Goal: Task Accomplishment & Management: Complete application form

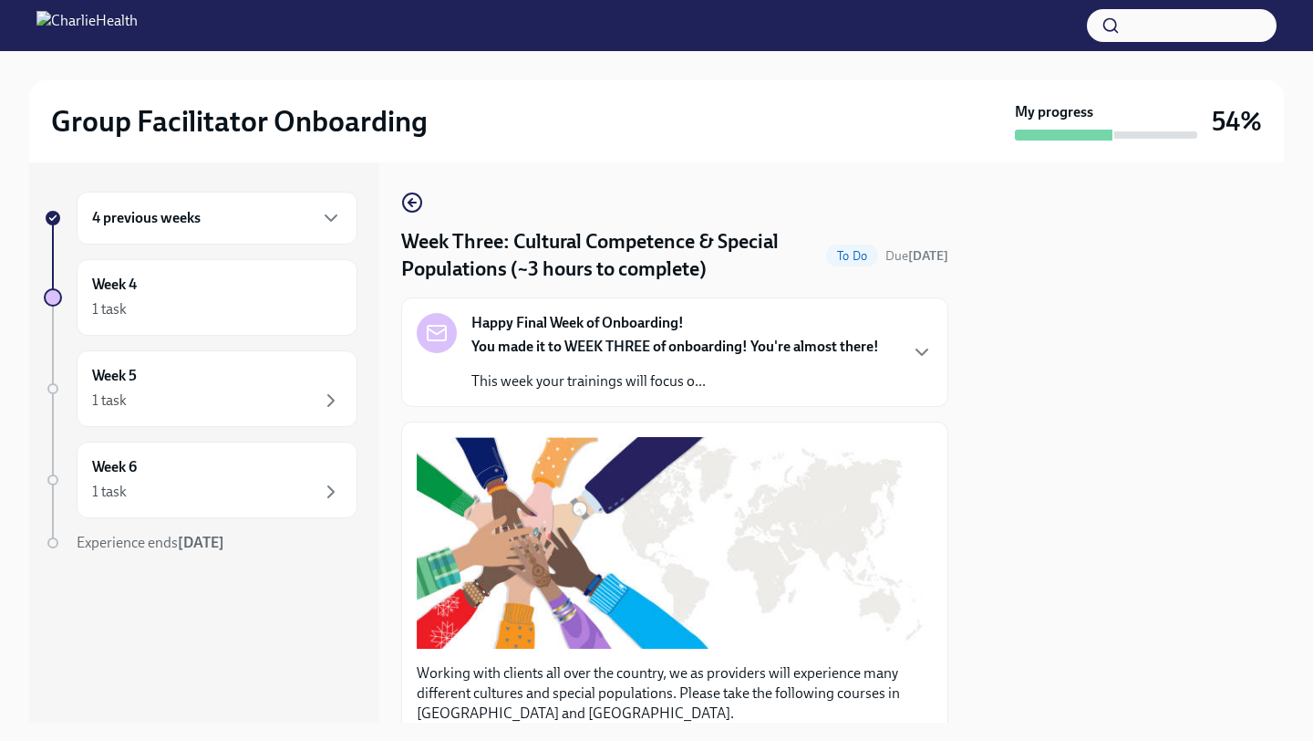
scroll to position [1392, 0]
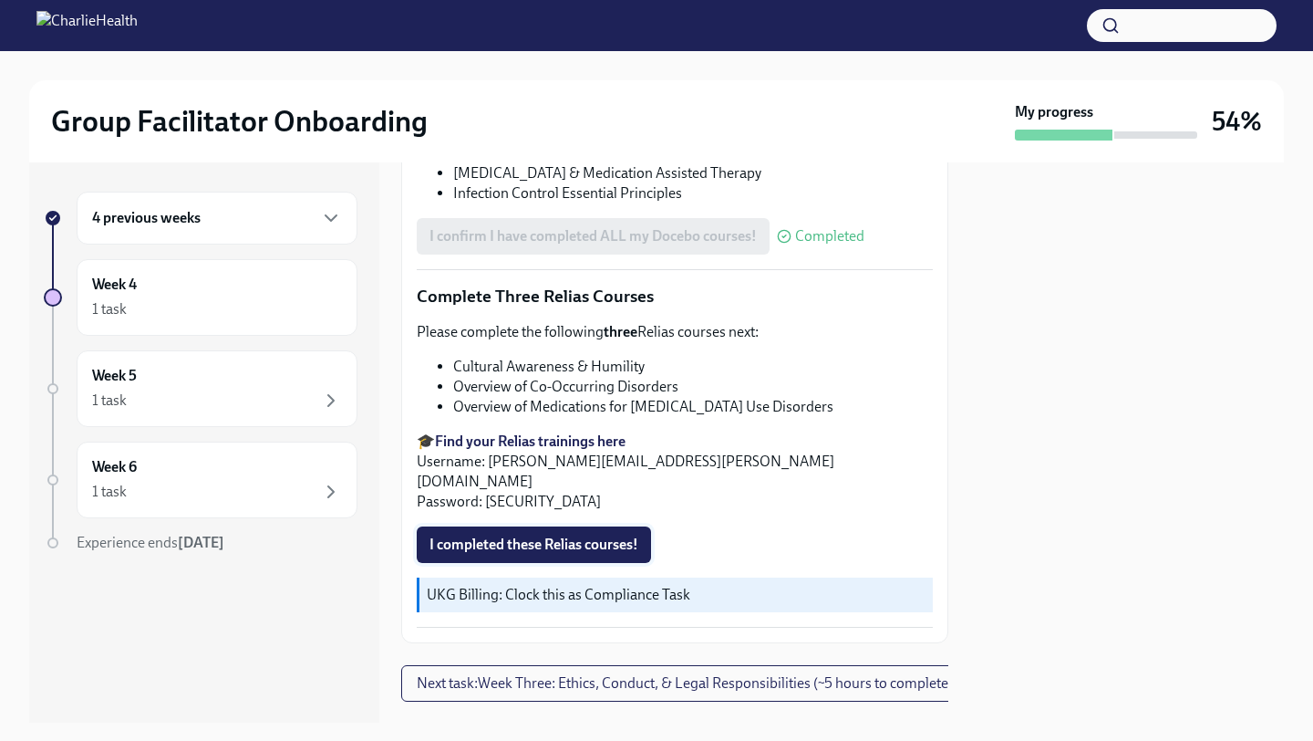
click at [570, 535] on span "I completed these Relias courses!" at bounding box center [534, 544] width 209 height 18
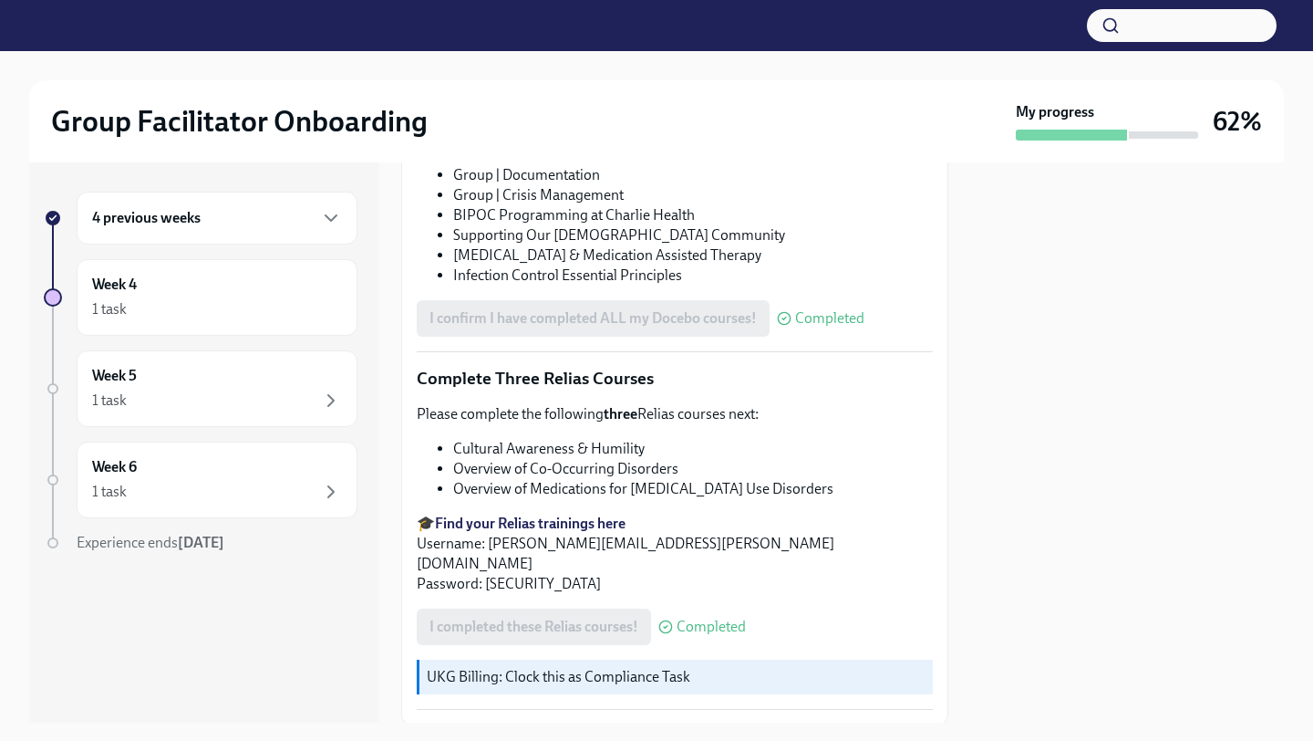
scroll to position [1409, 0]
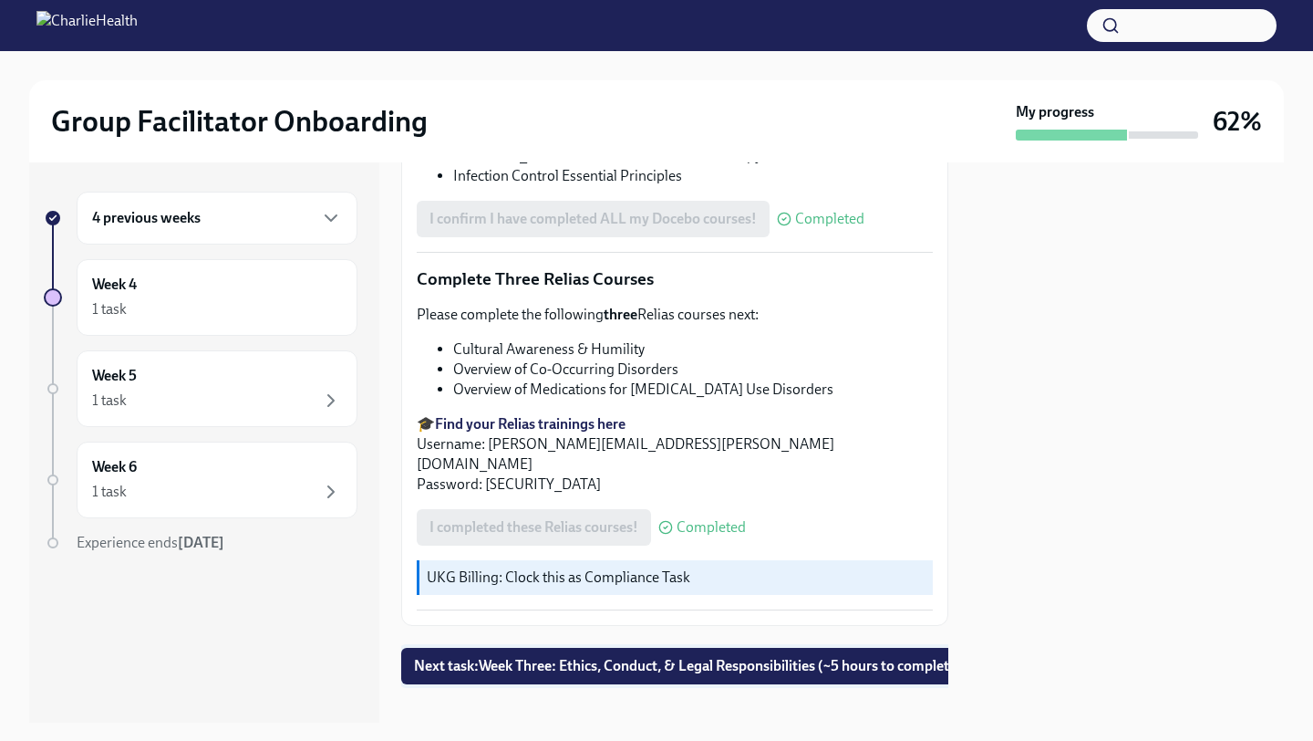
click at [576, 657] on span "Next task : Week Three: Ethics, Conduct, & Legal Responsibilities (~5 hours to …" at bounding box center [688, 666] width 548 height 18
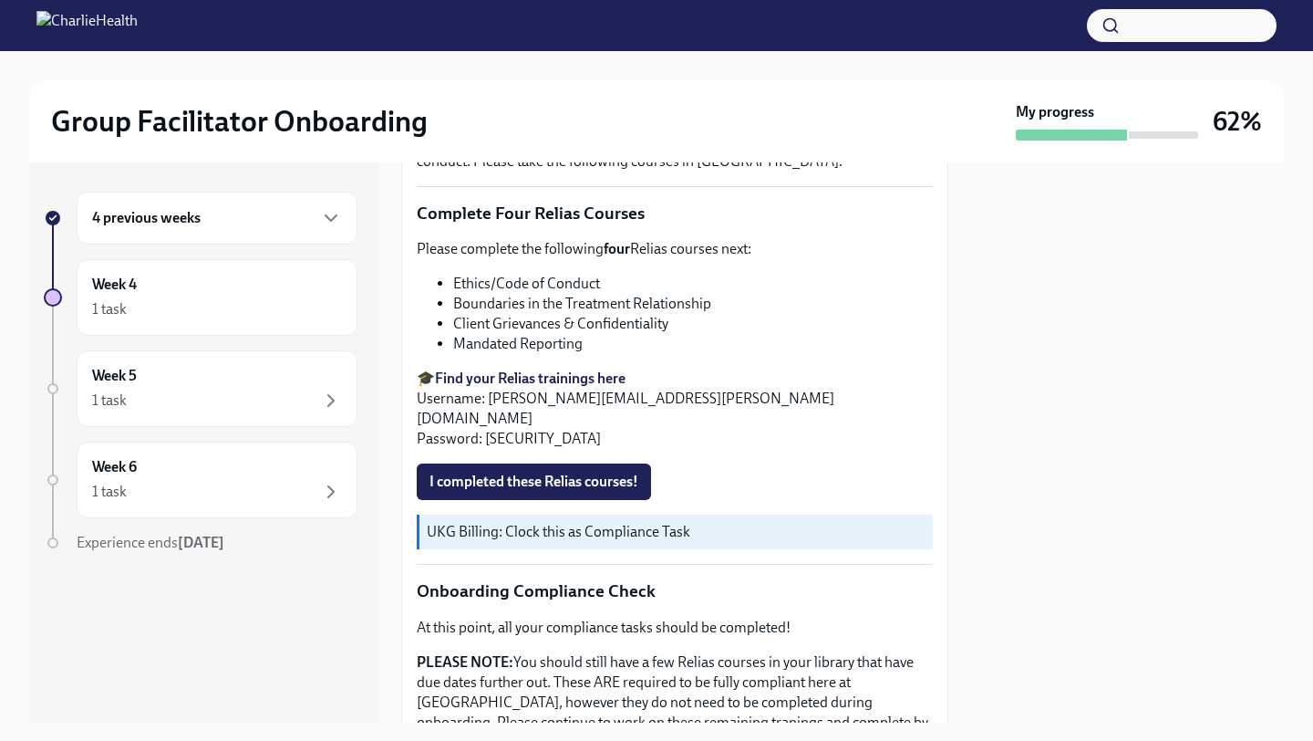
scroll to position [713, 0]
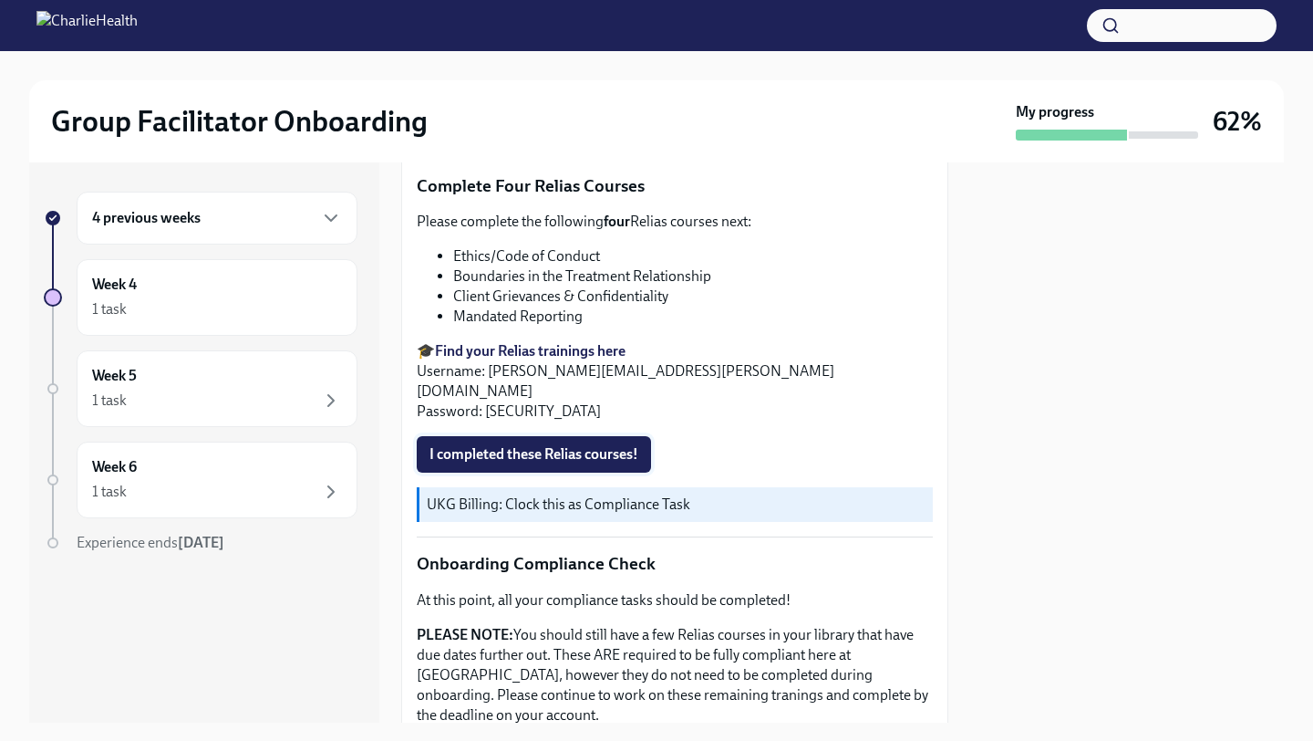
click at [582, 436] on button "I completed these Relias courses!" at bounding box center [534, 454] width 234 height 36
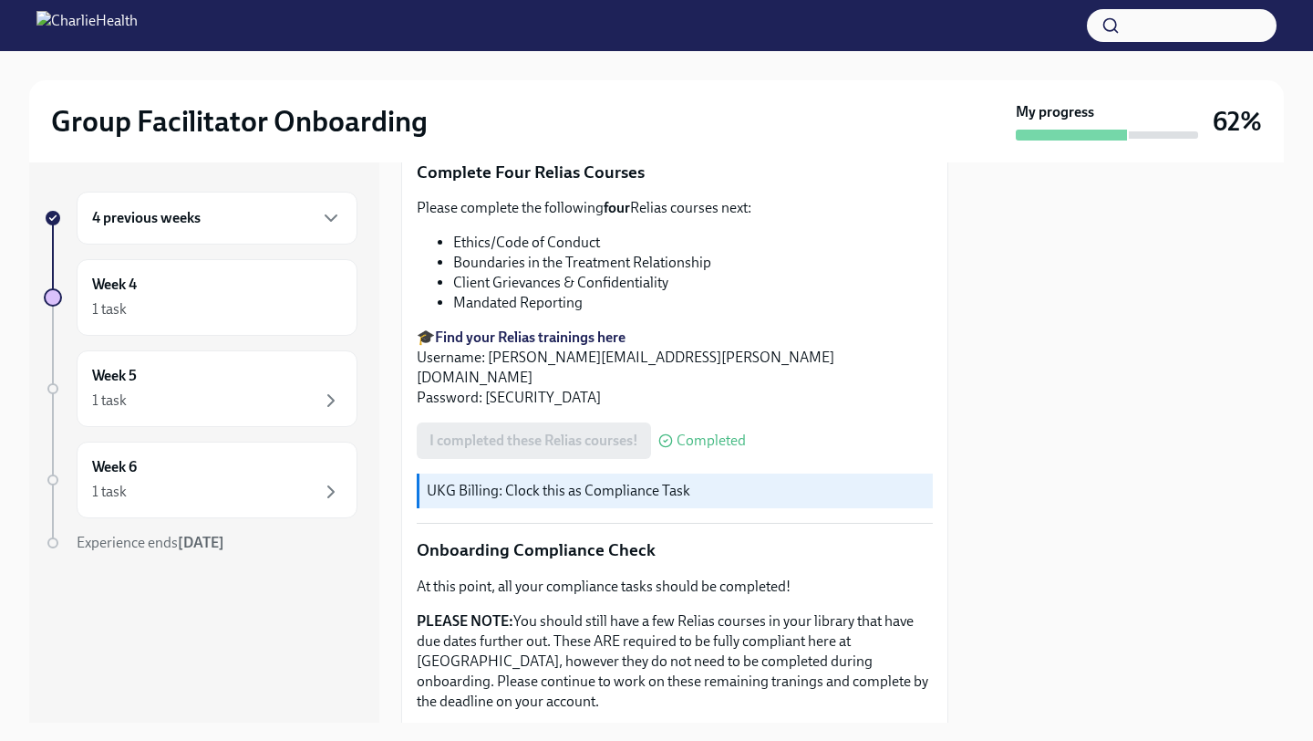
scroll to position [969, 0]
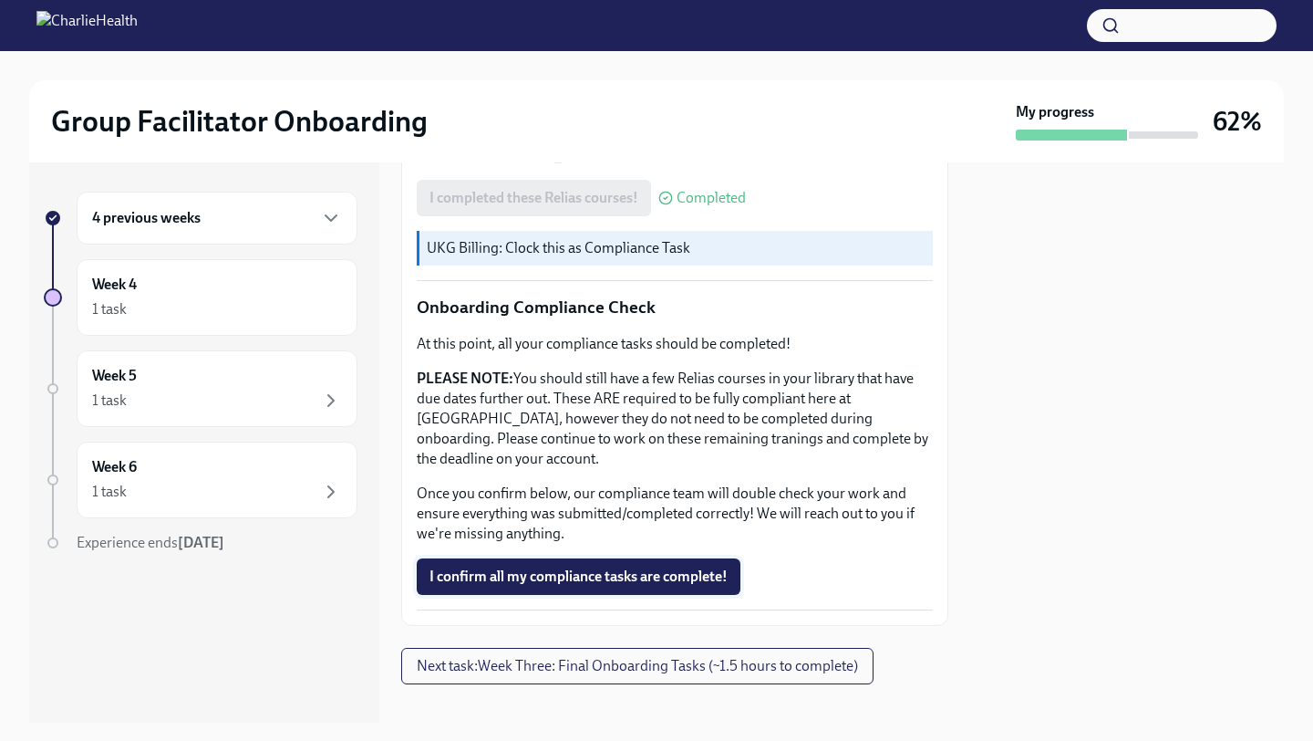
click at [568, 567] on span "I confirm all my compliance tasks are complete!" at bounding box center [579, 576] width 298 height 18
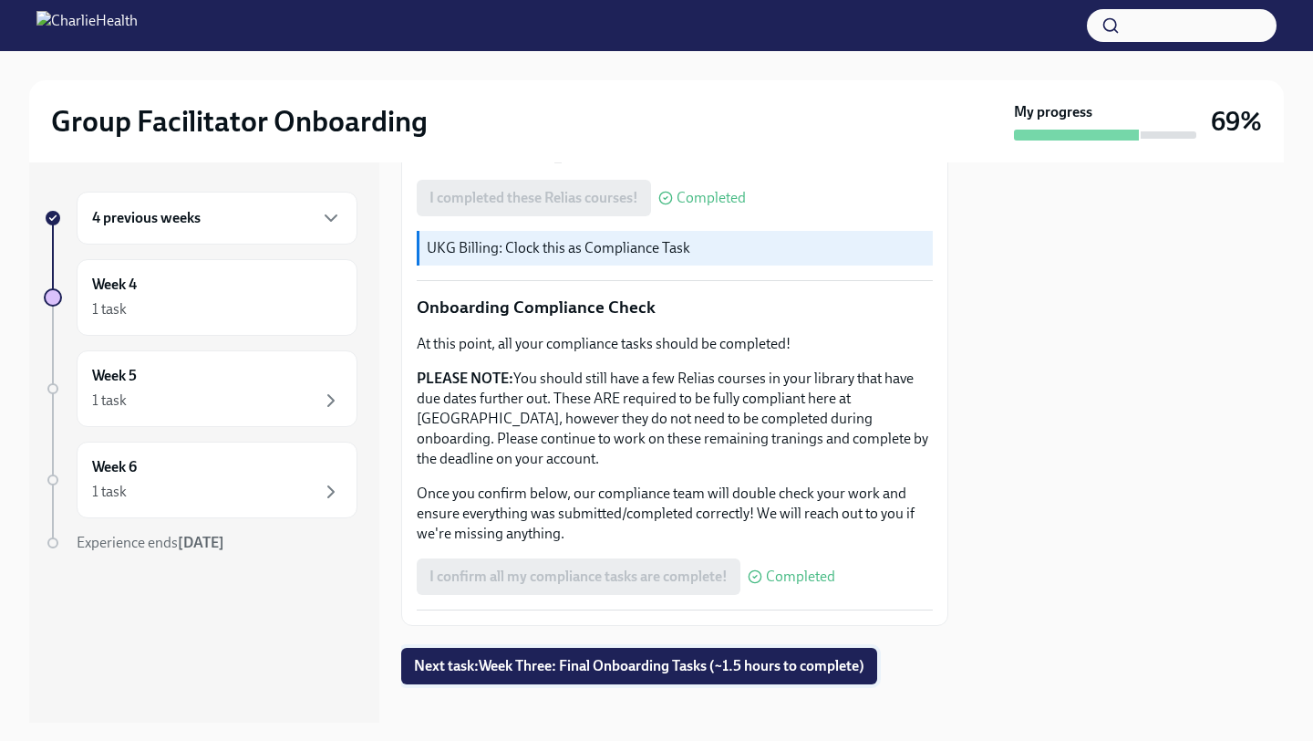
click at [582, 657] on span "Next task : Week Three: Final Onboarding Tasks (~1.5 hours to complete)" at bounding box center [639, 666] width 451 height 18
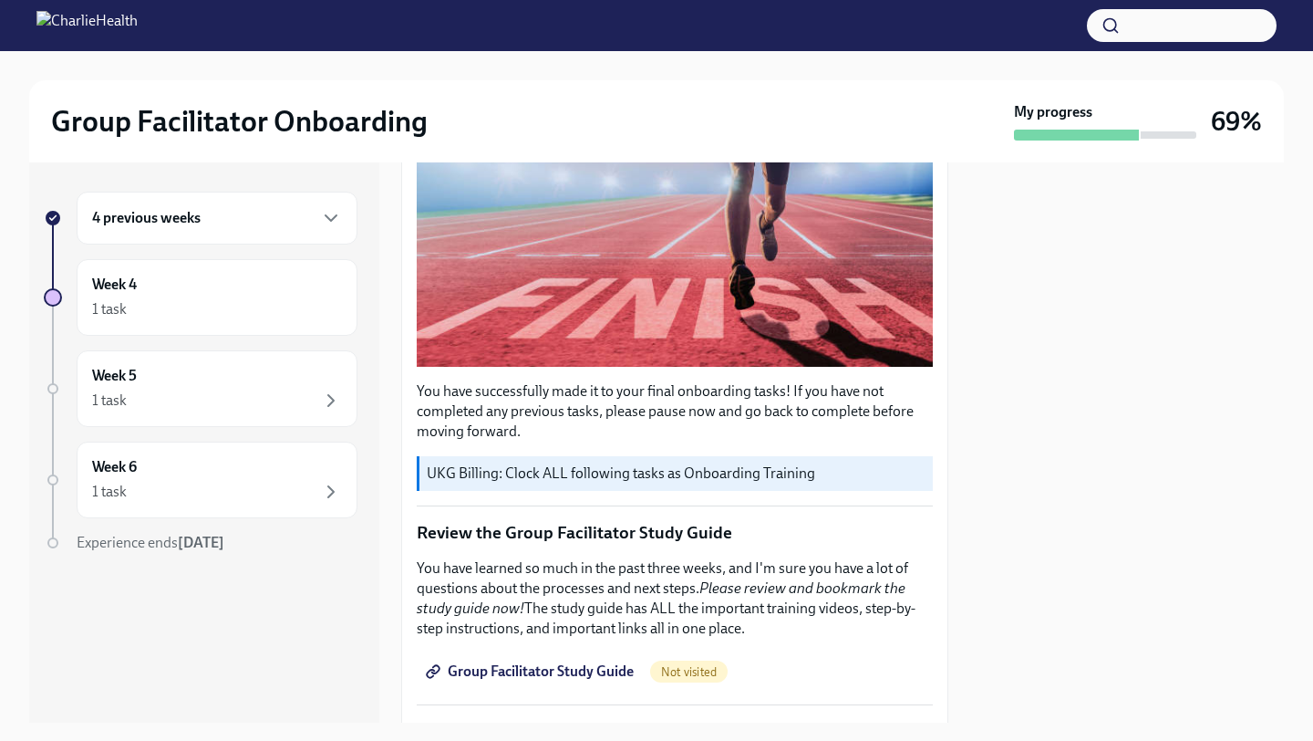
scroll to position [418, 0]
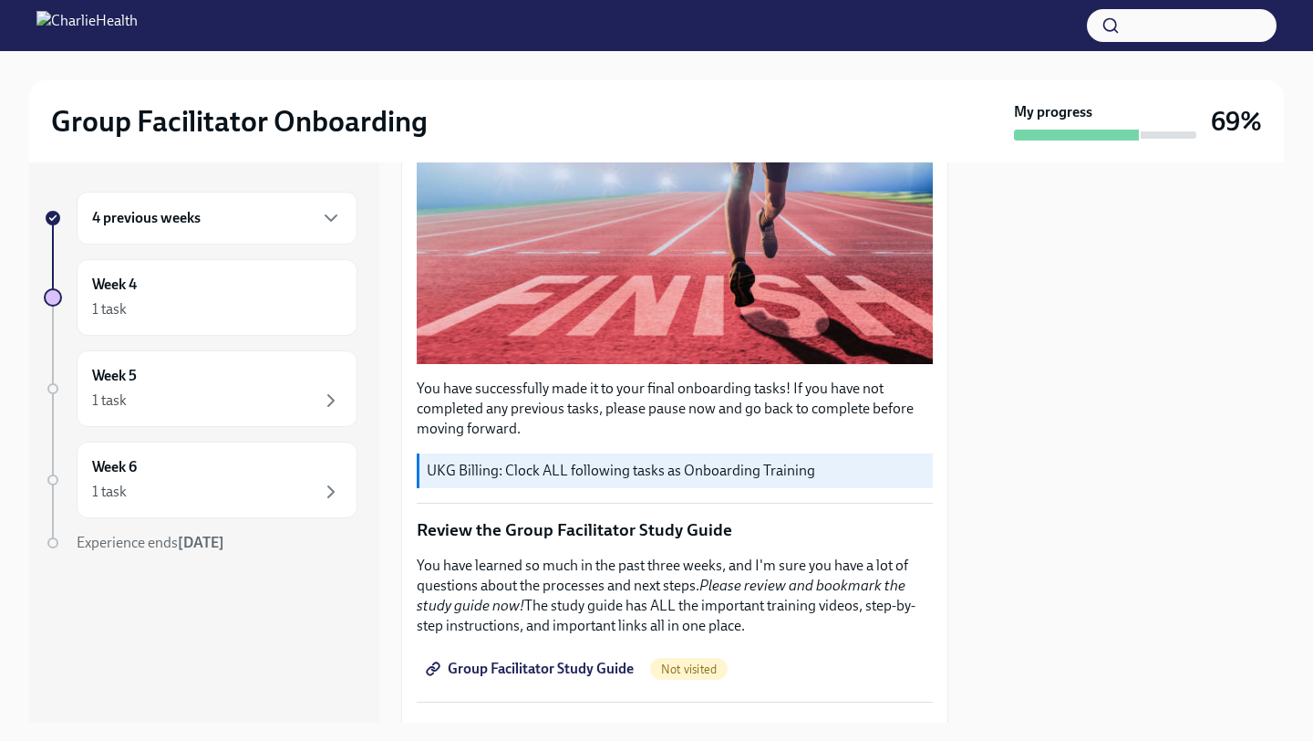
click at [607, 665] on span "Group Facilitator Study Guide" at bounding box center [532, 668] width 204 height 18
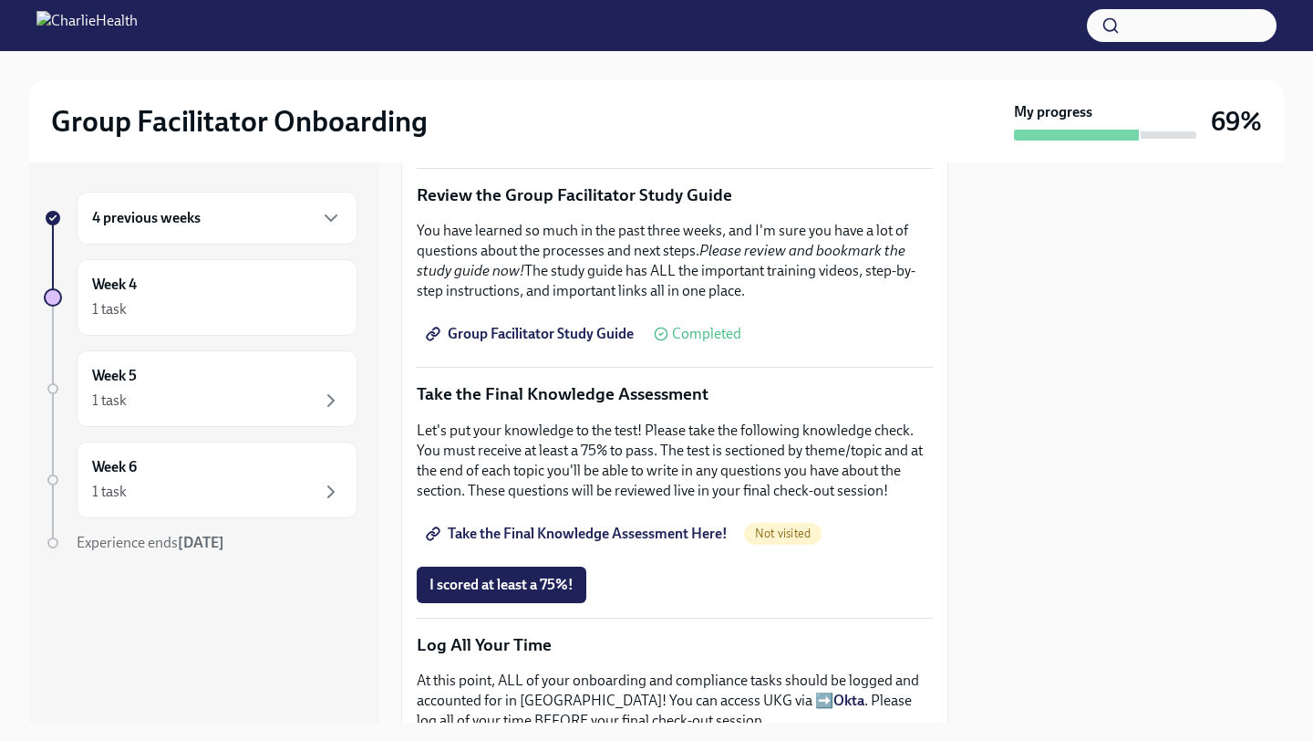
scroll to position [781, 0]
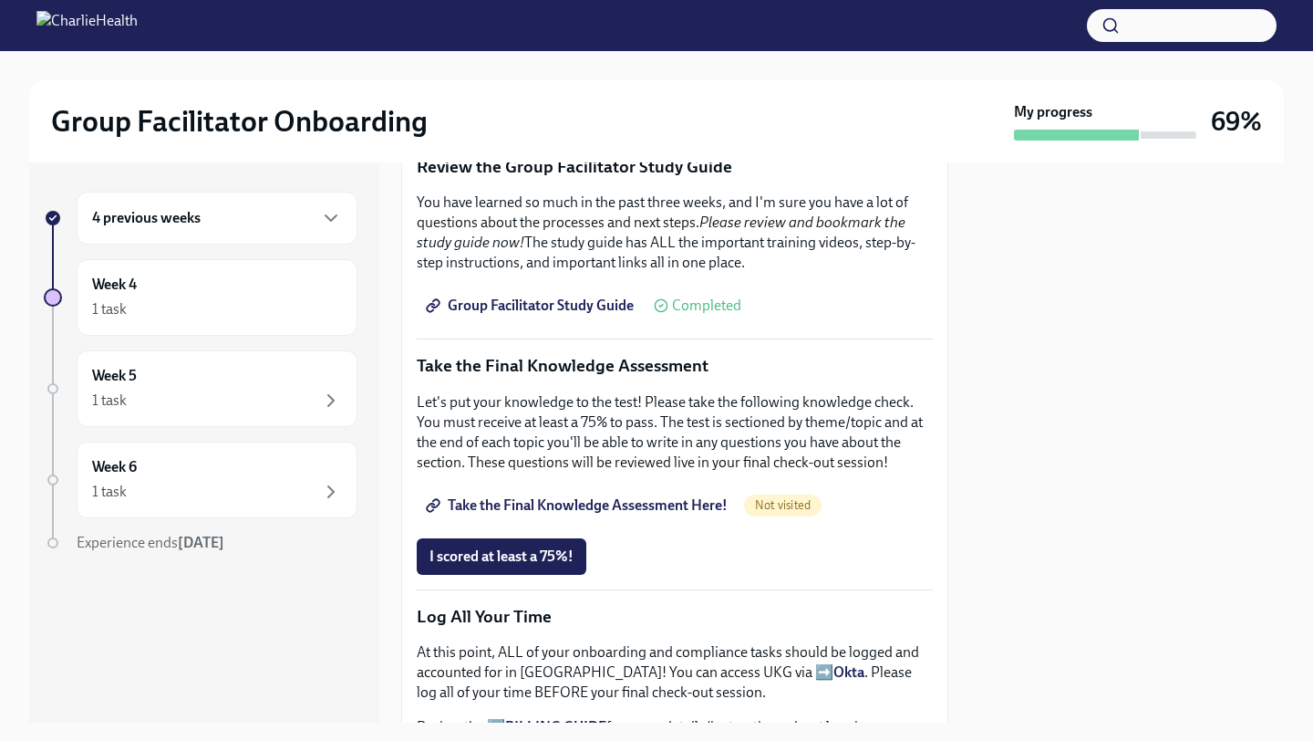
click at [692, 502] on span "Take the Final Knowledge Assessment Here!" at bounding box center [579, 505] width 298 height 18
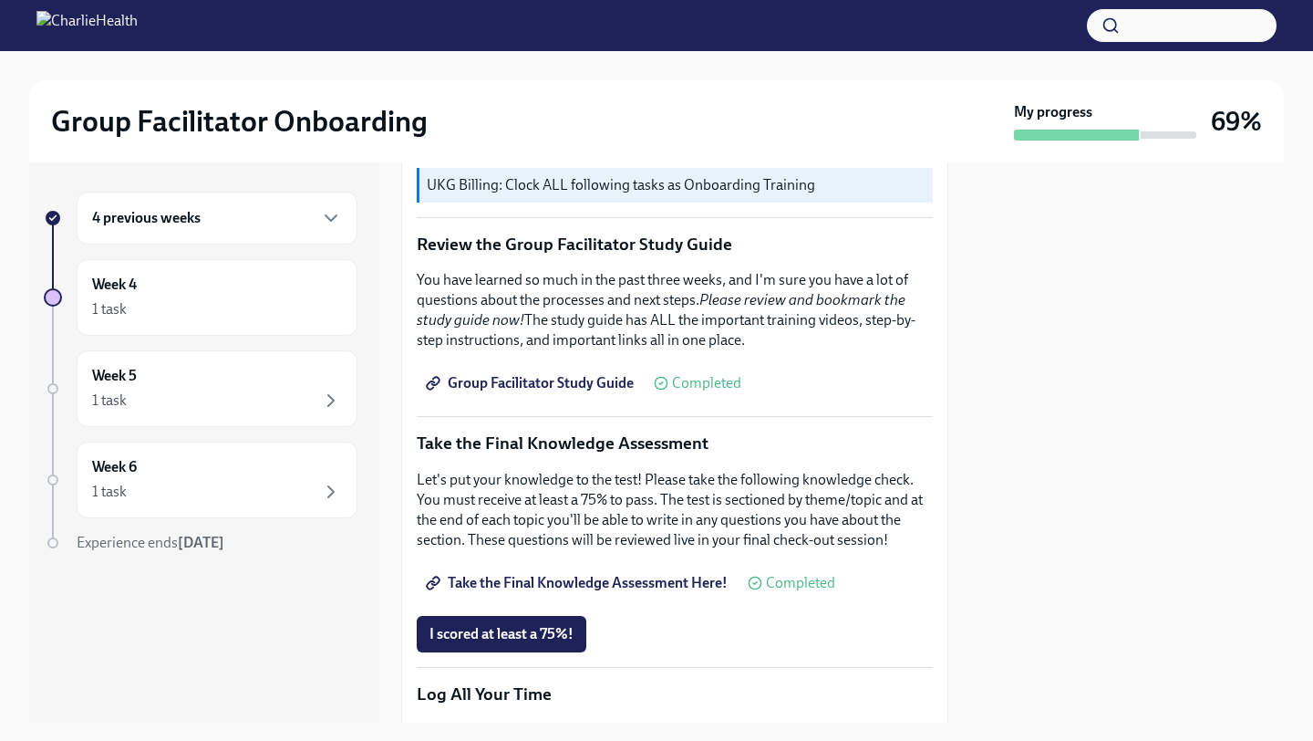
scroll to position [679, 0]
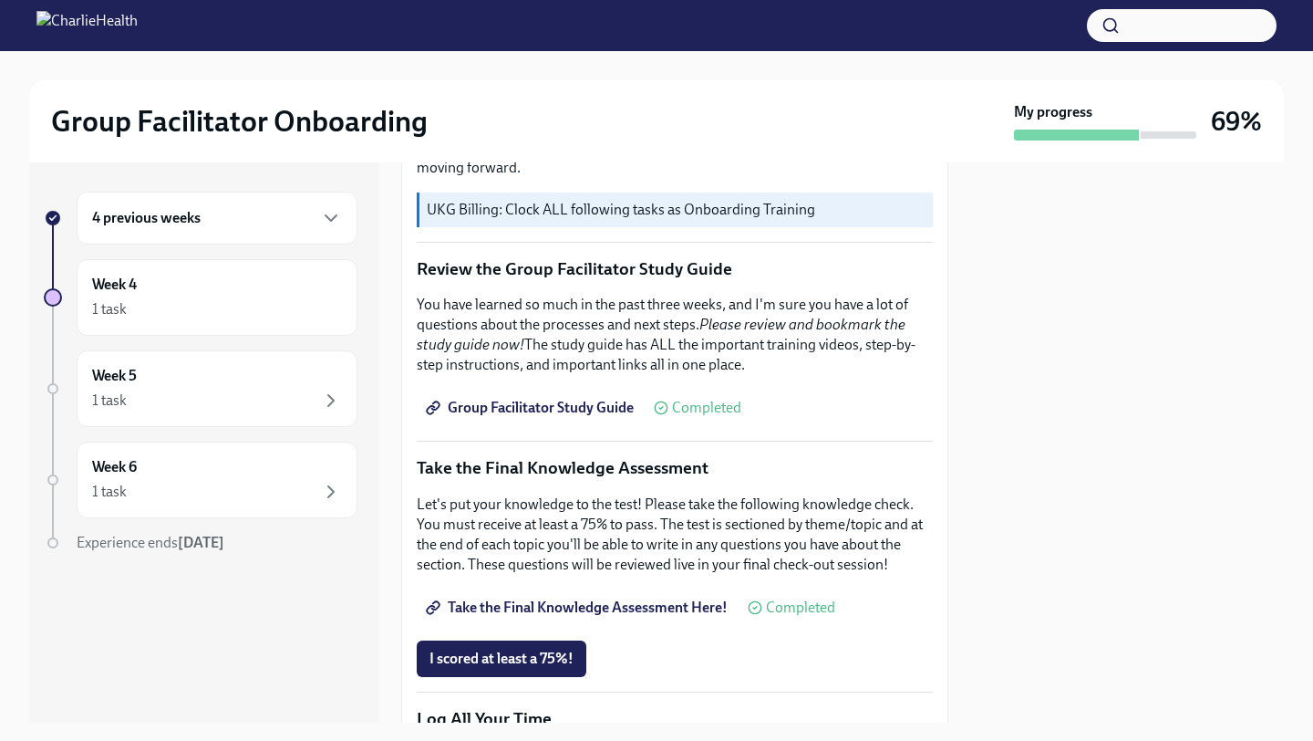
click at [575, 406] on span "Group Facilitator Study Guide" at bounding box center [532, 408] width 204 height 18
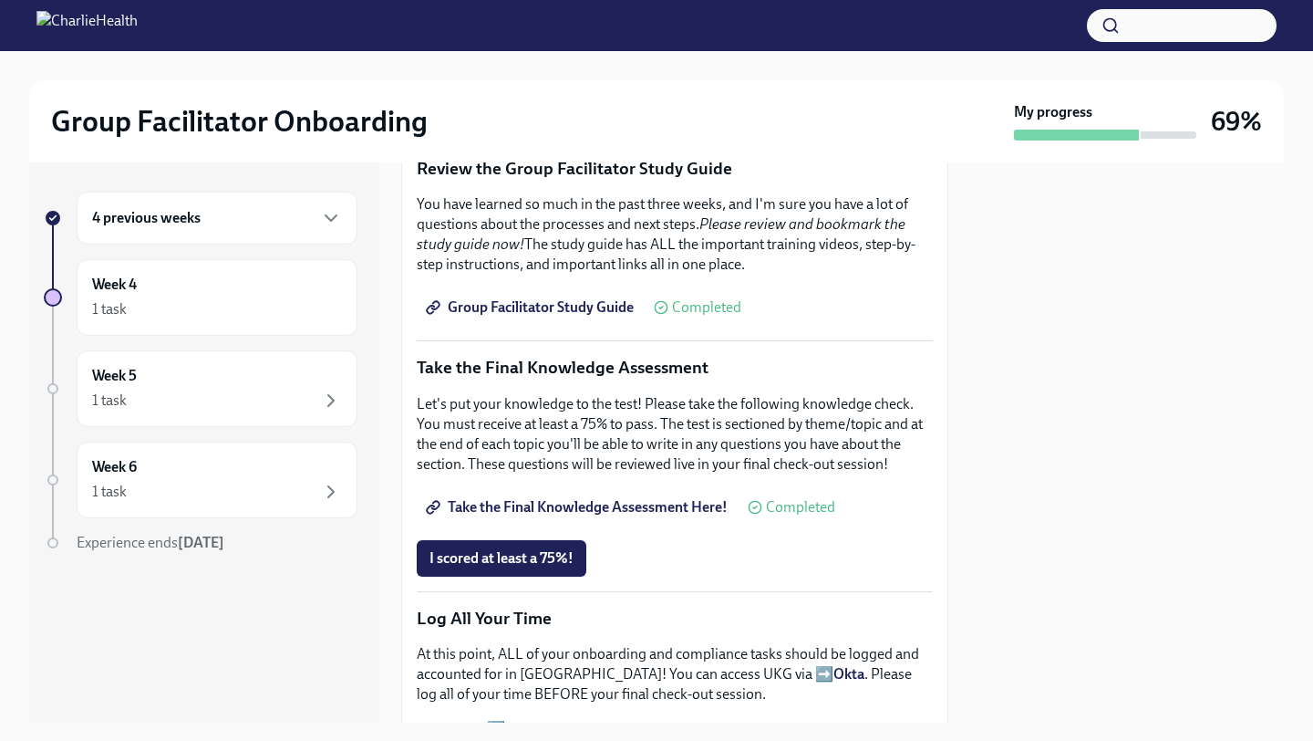
scroll to position [824, 0]
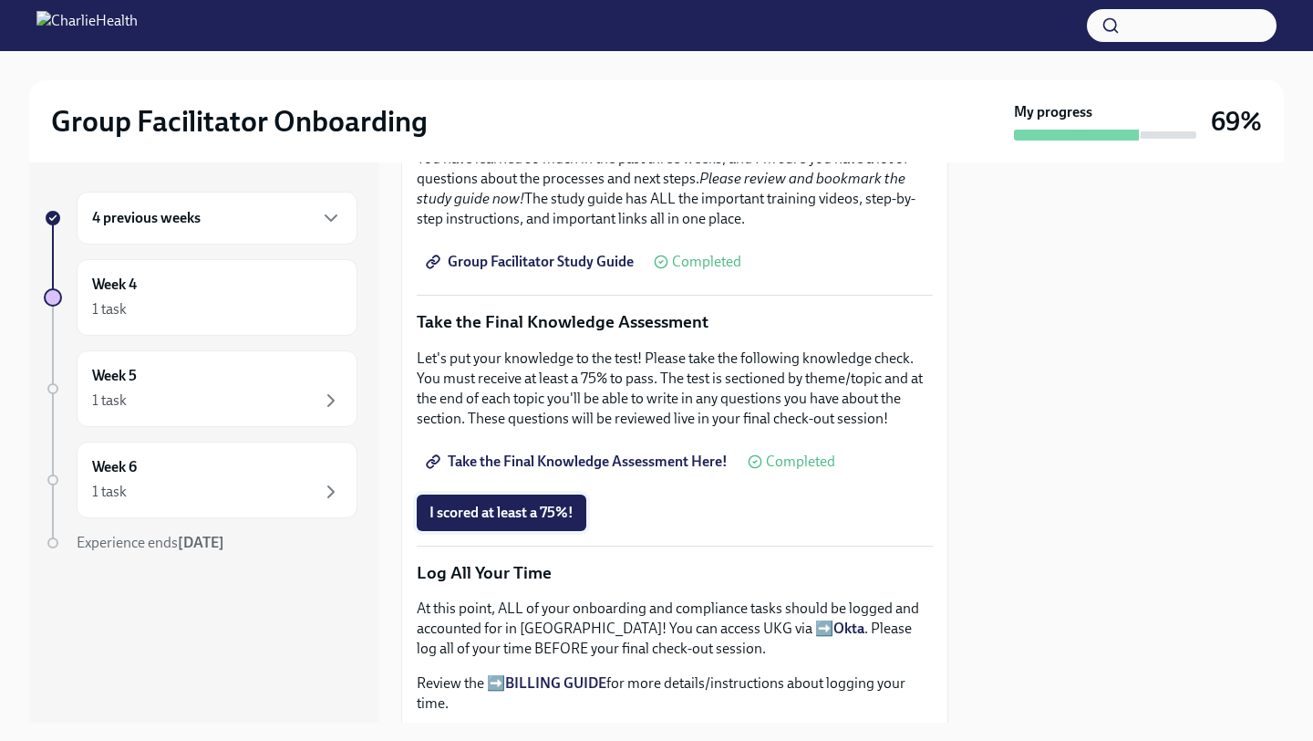
click at [498, 509] on span "I scored at least a 75%!" at bounding box center [502, 512] width 144 height 18
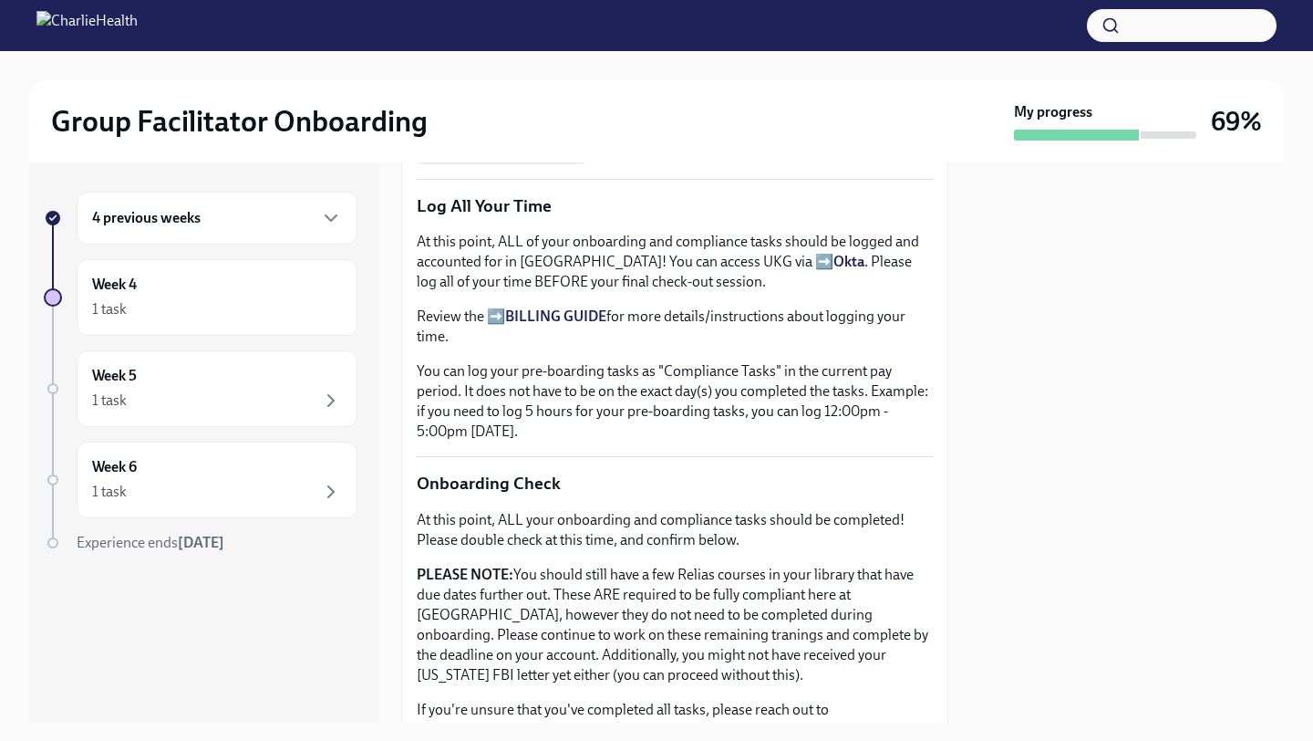
scroll to position [1197, 0]
